Goal: Task Accomplishment & Management: Use online tool/utility

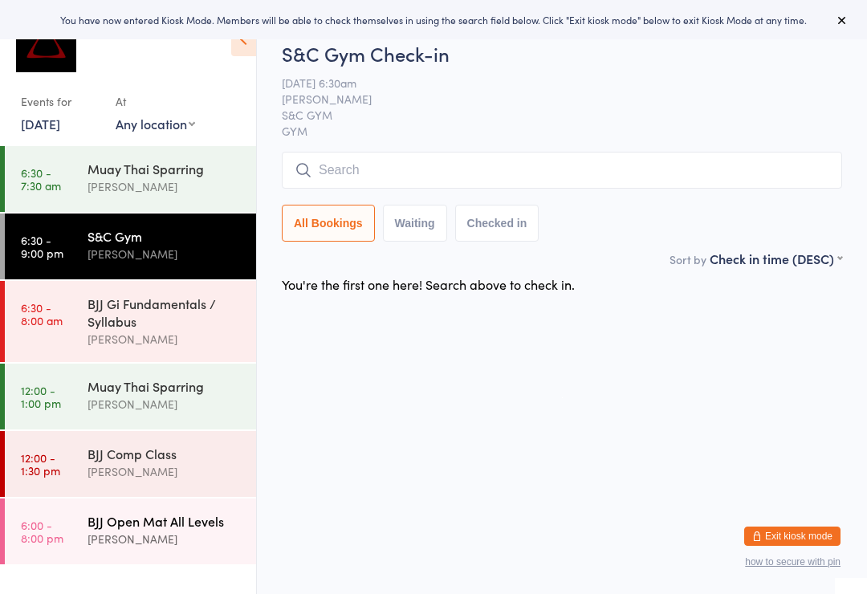
click at [94, 511] on div "BJJ Open Mat All Levels [PERSON_NAME]" at bounding box center [171, 529] width 169 height 63
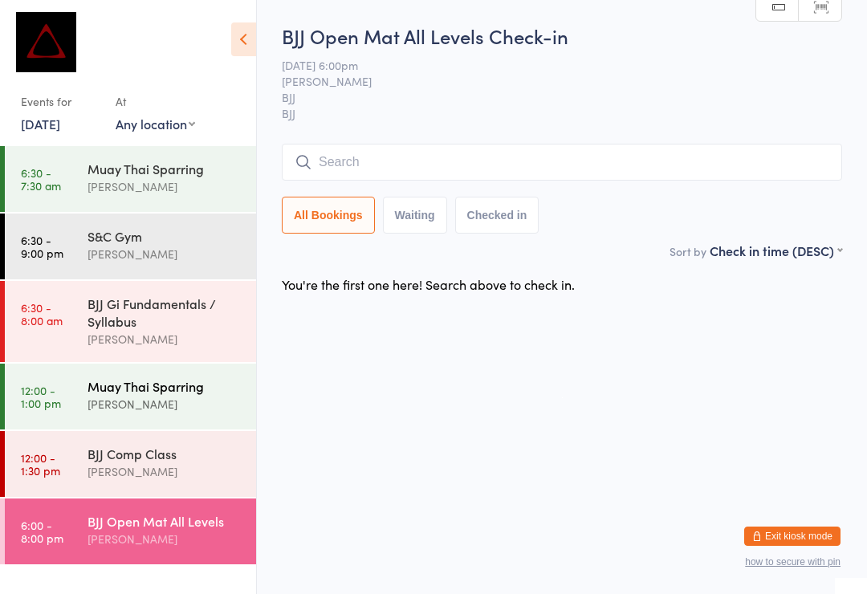
click at [89, 423] on div "Muay Thai Sparring [PERSON_NAME]" at bounding box center [171, 395] width 169 height 63
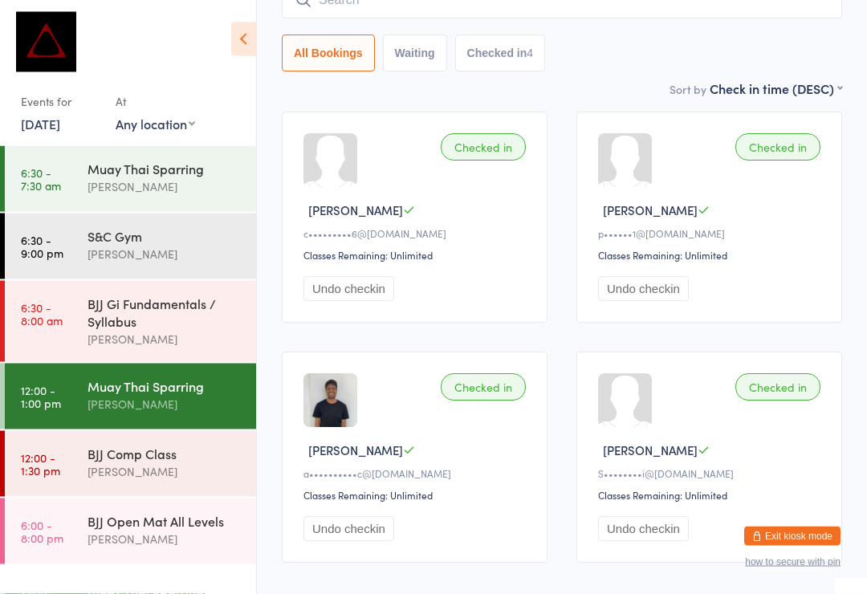
scroll to position [170, 0]
click at [35, 188] on time "6:30 - 7:30 am" at bounding box center [41, 179] width 40 height 26
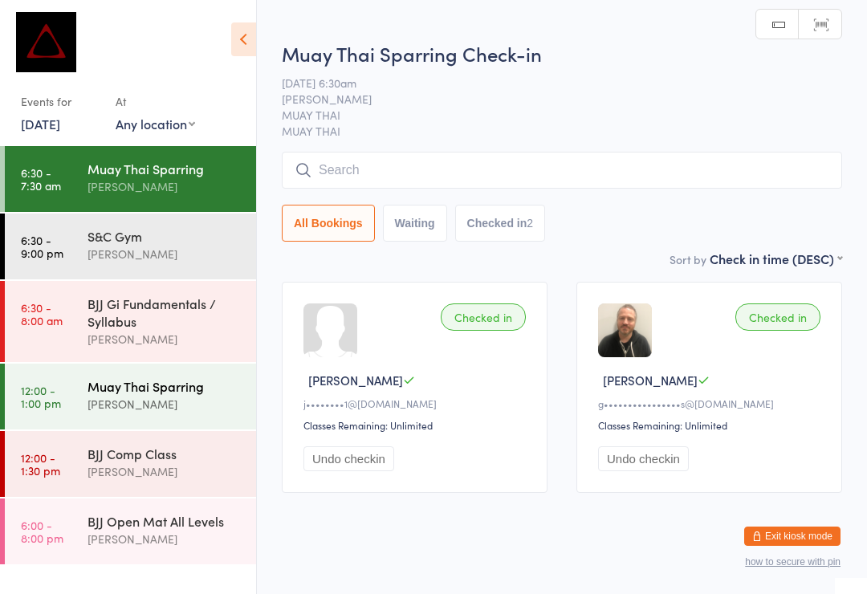
click at [22, 405] on time "12:00 - 1:00 pm" at bounding box center [41, 397] width 40 height 26
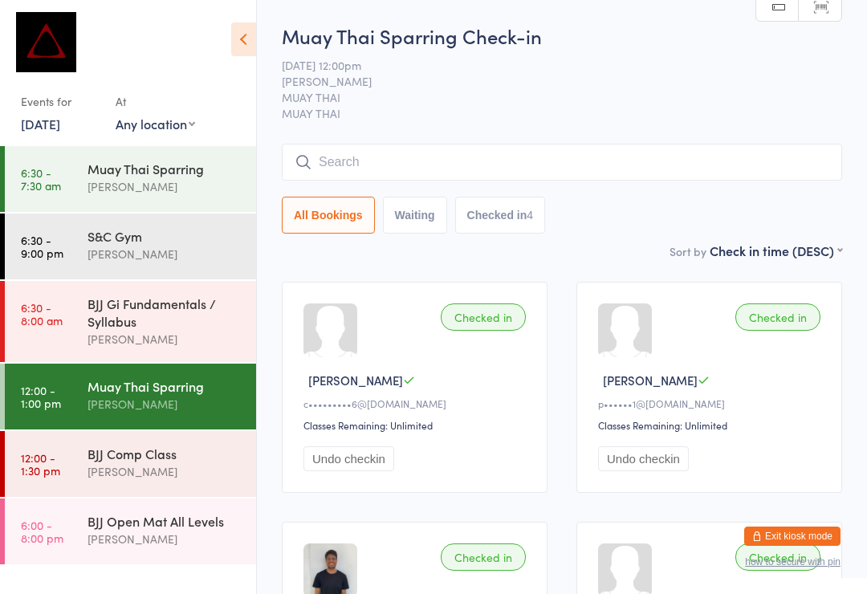
click at [712, 170] on input "search" at bounding box center [562, 162] width 560 height 37
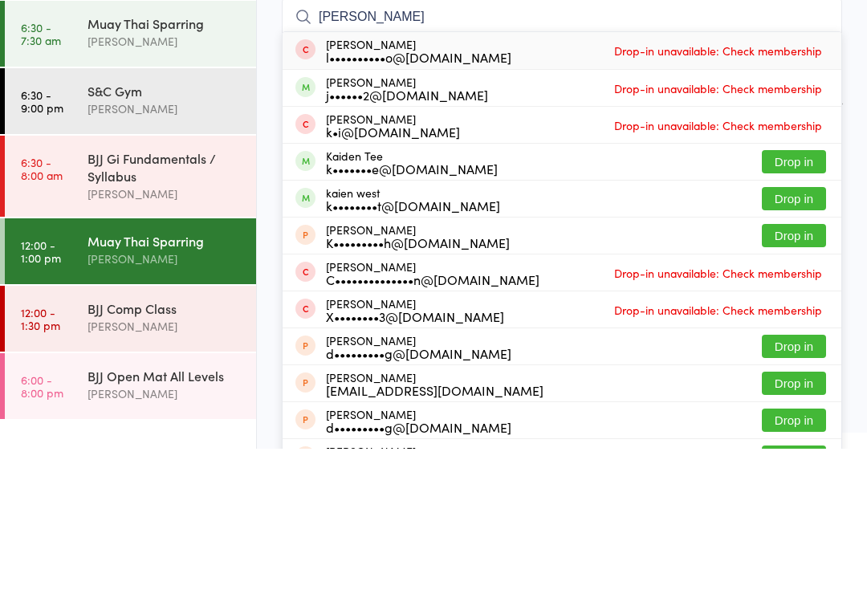
type input "[PERSON_NAME]"
click at [796, 332] on button "Drop in" at bounding box center [794, 343] width 64 height 23
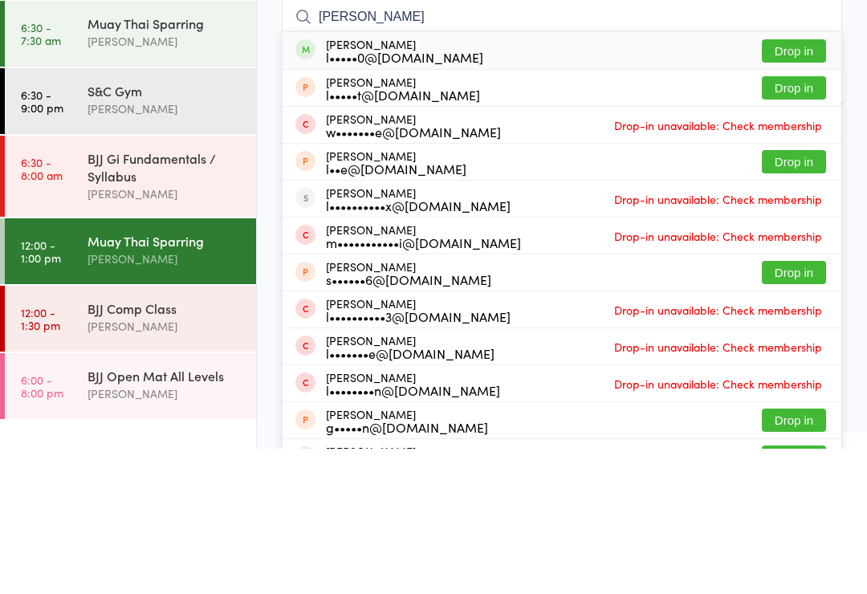
type input "[PERSON_NAME]"
click at [794, 185] on button "Drop in" at bounding box center [794, 196] width 64 height 23
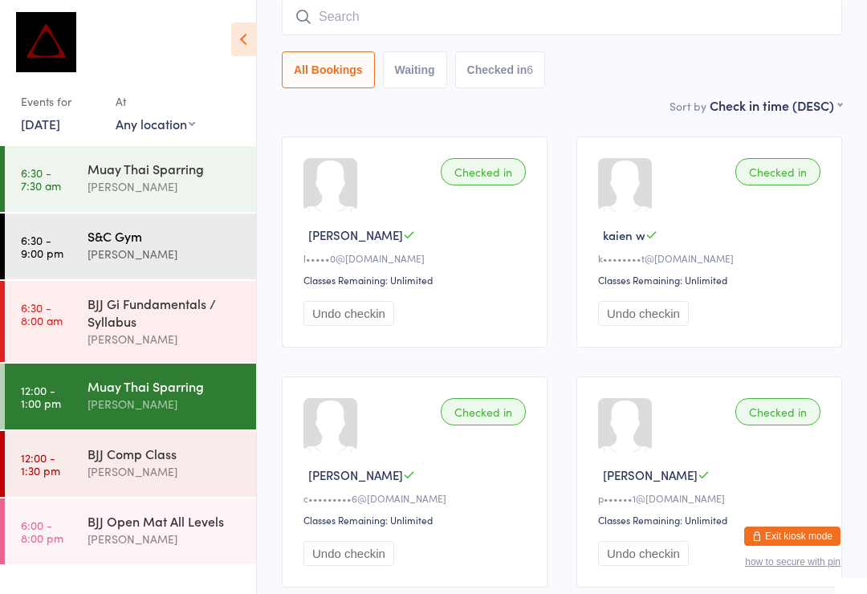
click at [176, 245] on div "S&C Gym" at bounding box center [164, 236] width 155 height 18
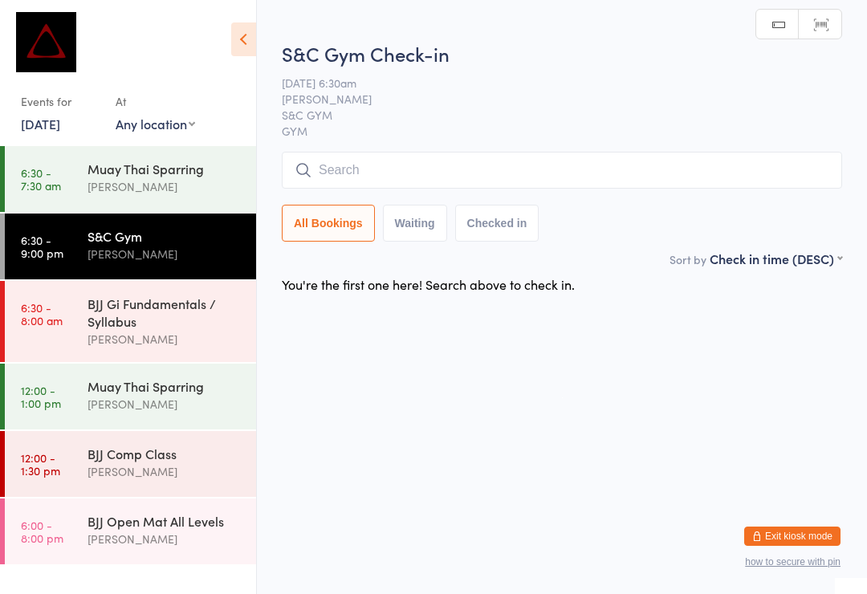
click at [508, 180] on input "search" at bounding box center [562, 170] width 560 height 37
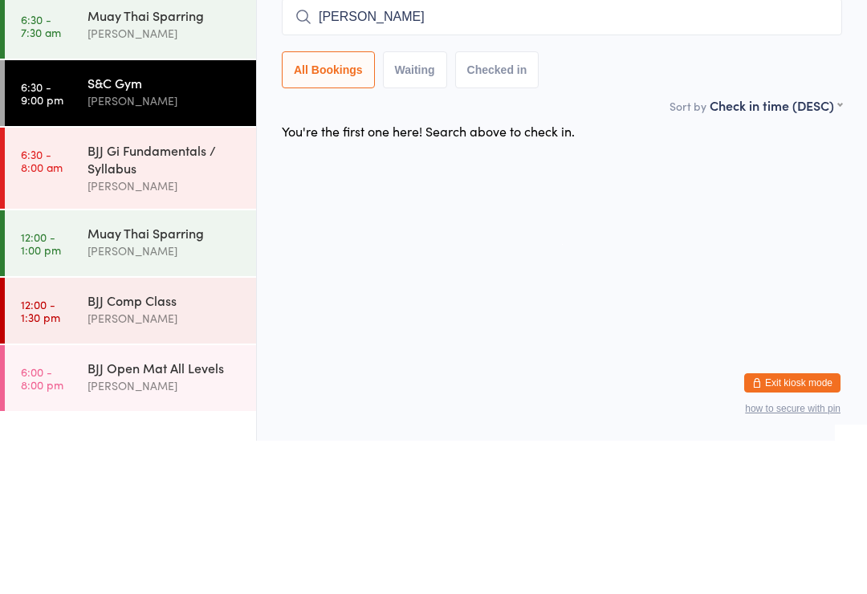
type input "[PERSON_NAME]"
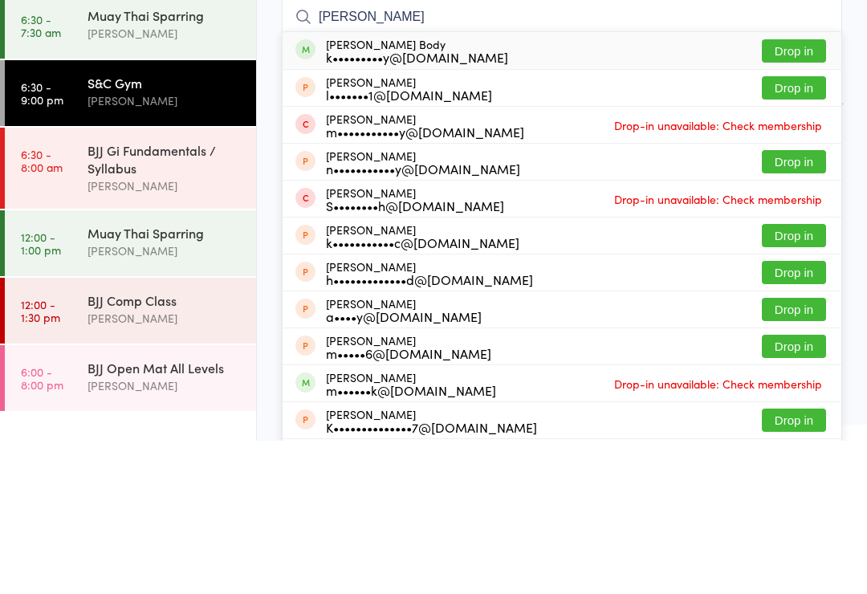
click at [804, 193] on button "Drop in" at bounding box center [794, 204] width 64 height 23
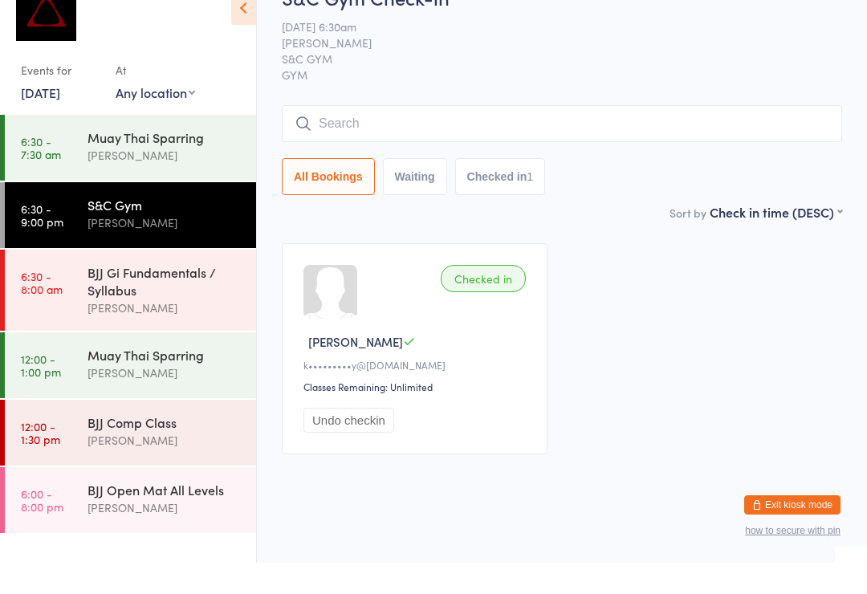
scroll to position [6, 0]
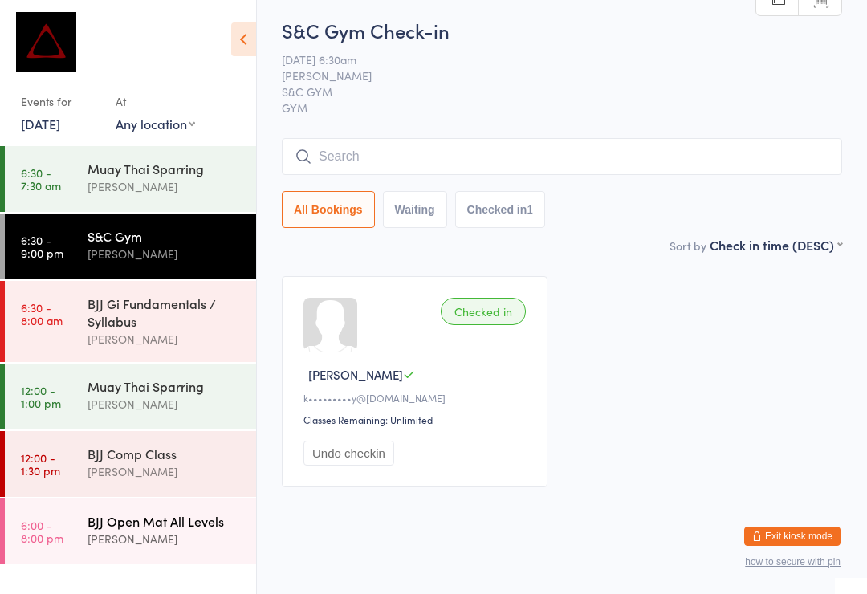
click at [182, 506] on div "BJJ Open Mat All Levels [PERSON_NAME]" at bounding box center [171, 529] width 169 height 63
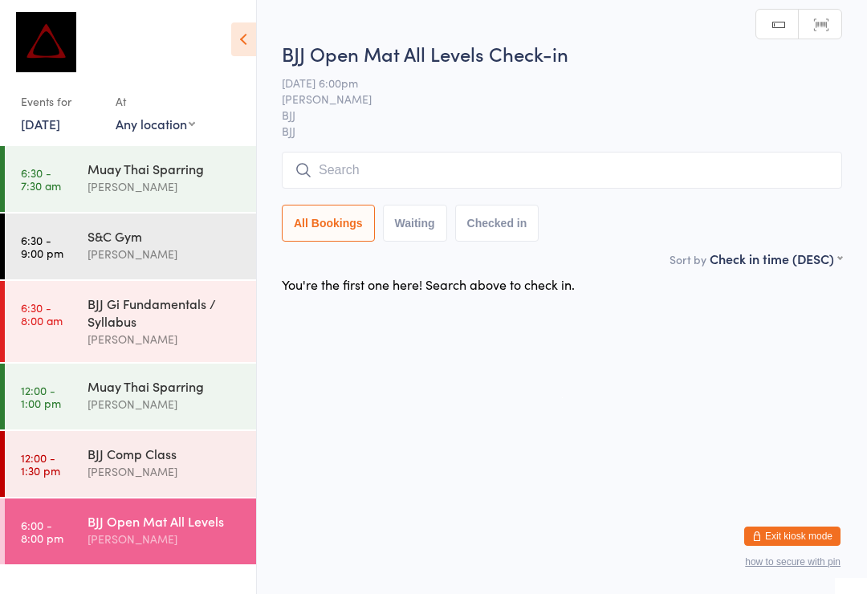
click at [375, 173] on input "search" at bounding box center [562, 170] width 560 height 37
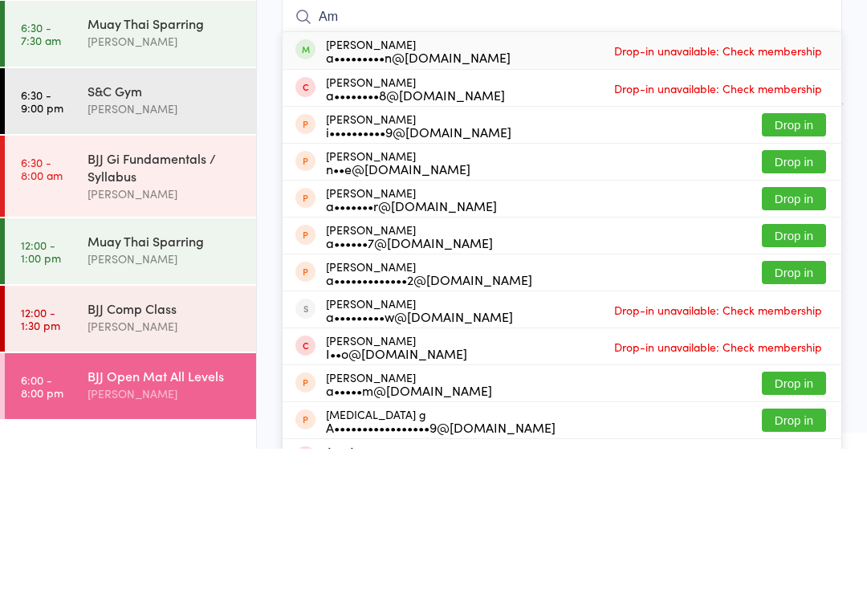
type input "A"
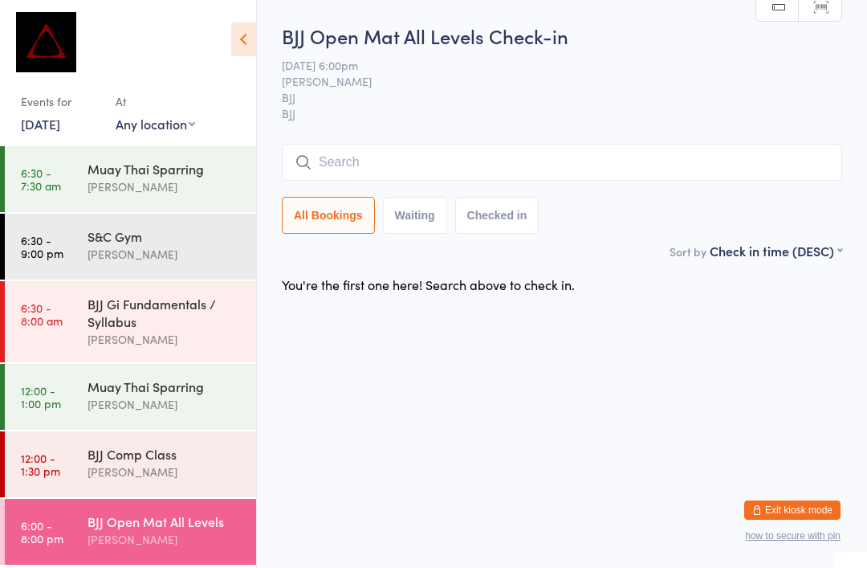
scroll to position [2, 0]
click at [81, 400] on link "12:00 - 1:00 pm Muay Thai Sparring [PERSON_NAME]" at bounding box center [130, 397] width 251 height 66
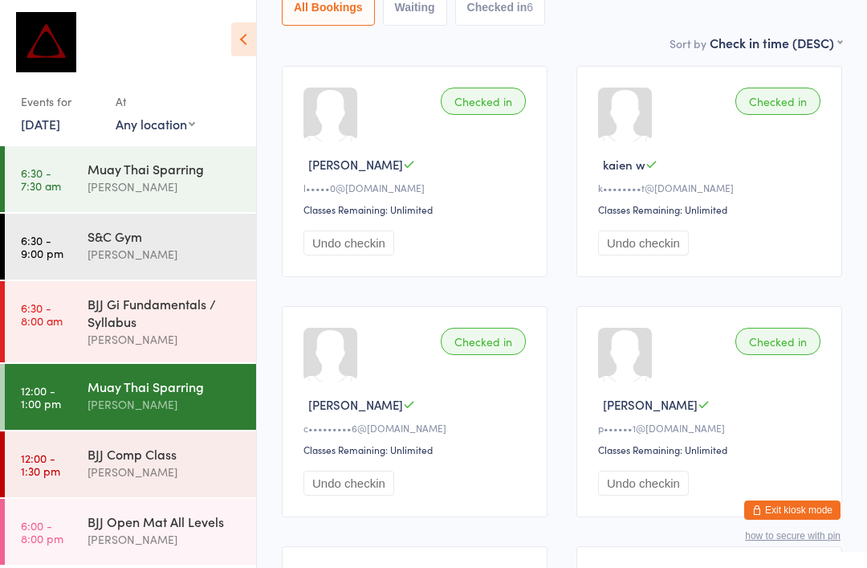
scroll to position [209, 0]
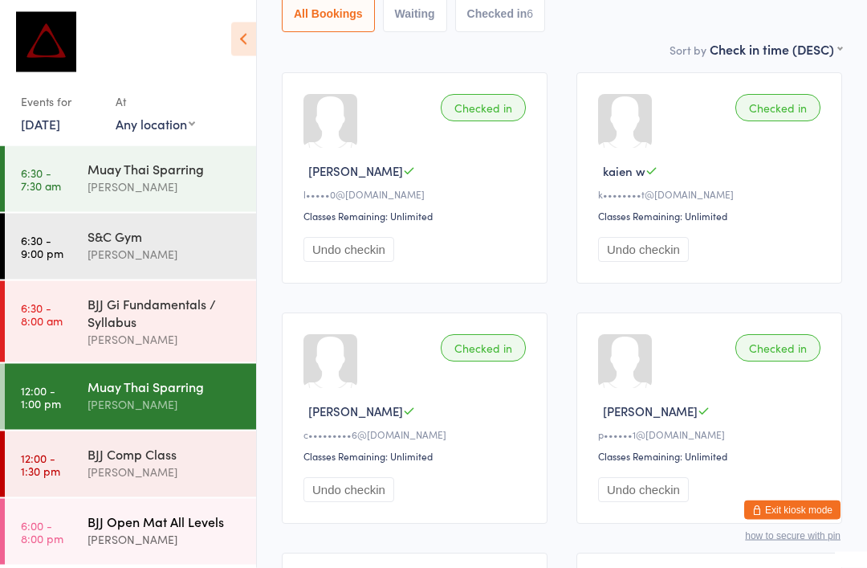
click at [84, 531] on link "6:00 - 8:00 pm BJJ Open Mat All Levels [PERSON_NAME]" at bounding box center [130, 531] width 251 height 66
